Goal: Navigation & Orientation: Find specific page/section

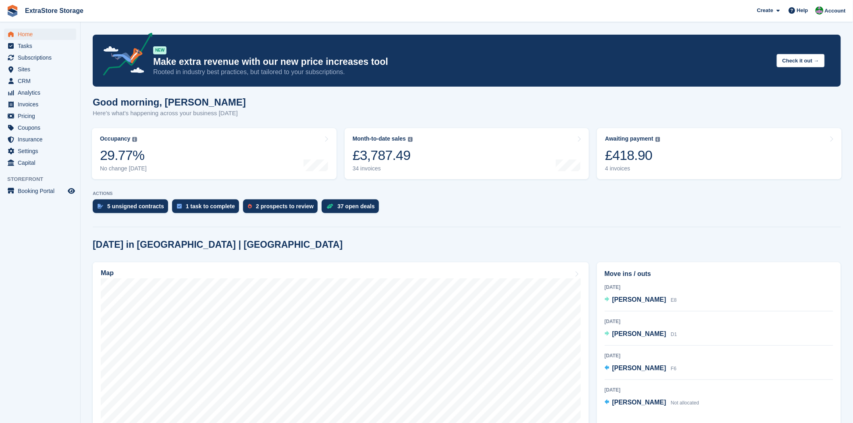
scroll to position [134, 0]
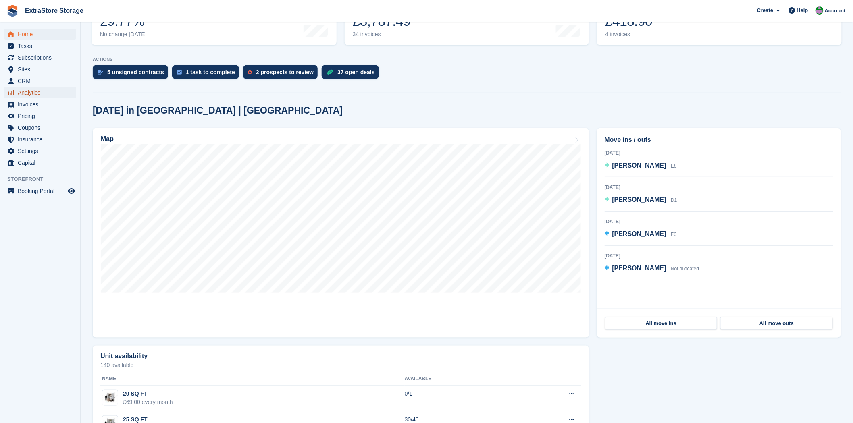
click at [33, 93] on span "Analytics" at bounding box center [42, 92] width 48 height 11
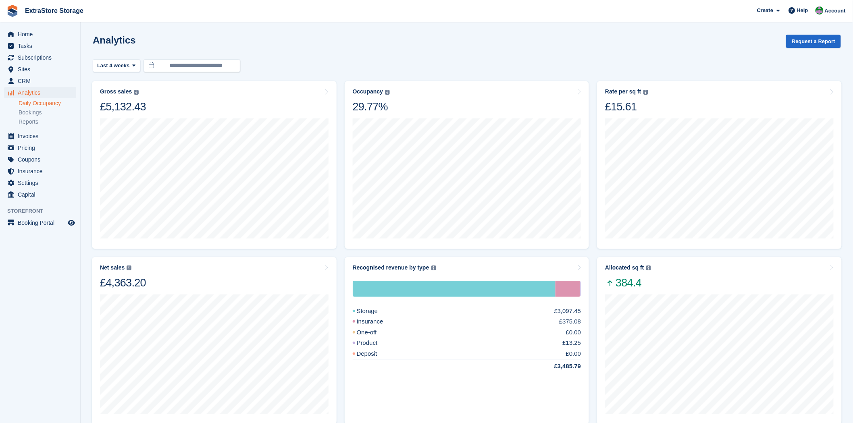
click at [38, 105] on link "Daily Occupancy" at bounding box center [48, 104] width 58 height 8
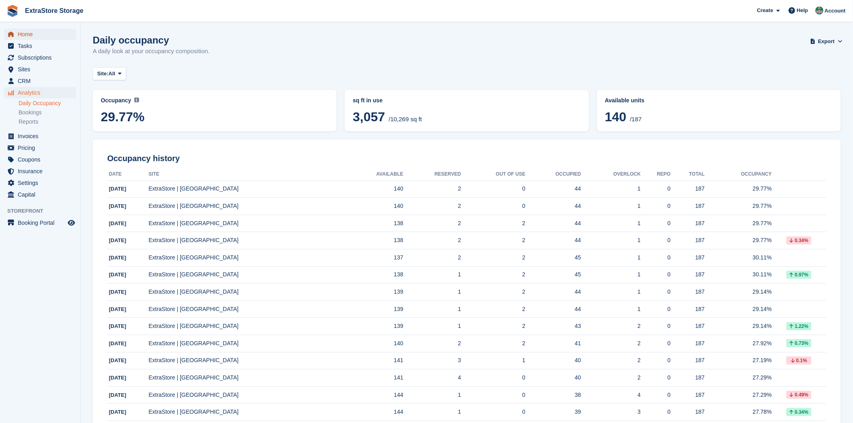
click at [25, 38] on span "Home" at bounding box center [42, 34] width 48 height 11
